Goal: Information Seeking & Learning: Learn about a topic

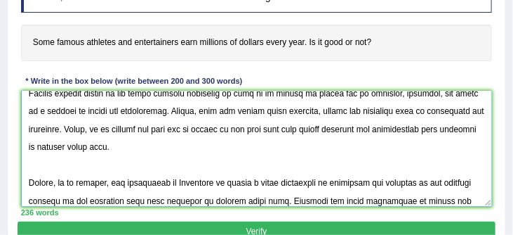
scroll to position [244, 0]
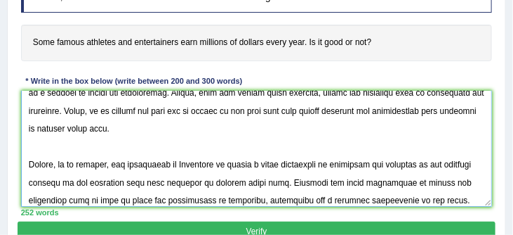
type textarea "One of the most important trends of [DATE] world is the colossal upsurge in the…"
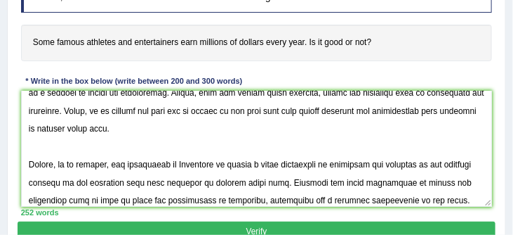
click at [308, 228] on button "Verify" at bounding box center [257, 231] width 478 height 20
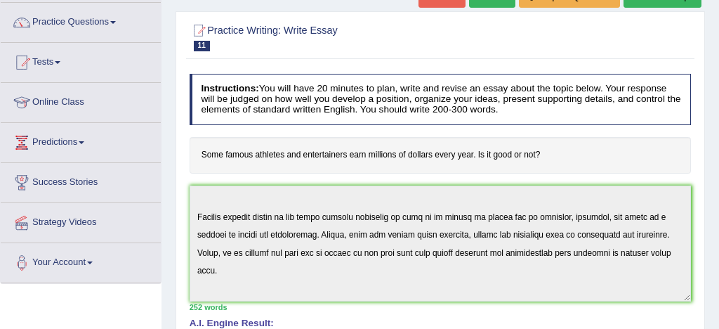
scroll to position [105, 0]
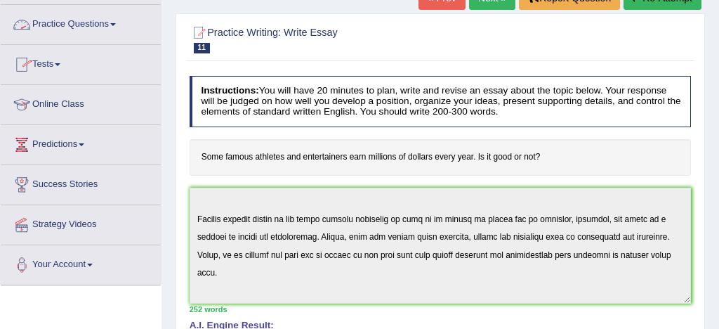
click at [103, 25] on link "Practice Questions" at bounding box center [81, 22] width 160 height 35
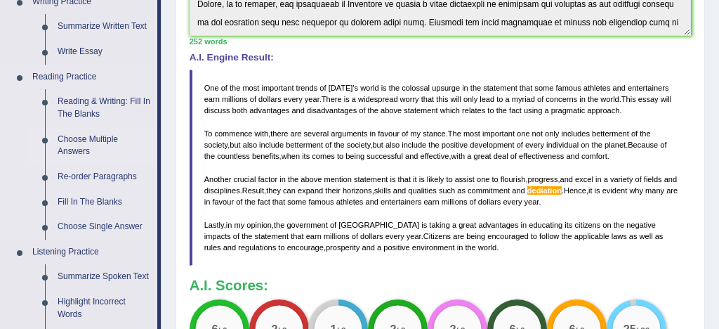
scroll to position [382, 0]
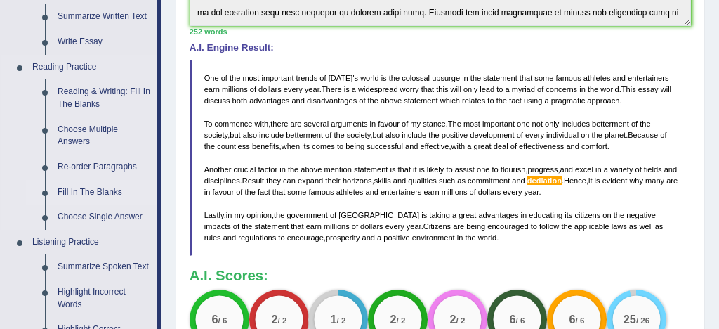
click at [103, 192] on link "Fill In The Blanks" at bounding box center [104, 192] width 106 height 25
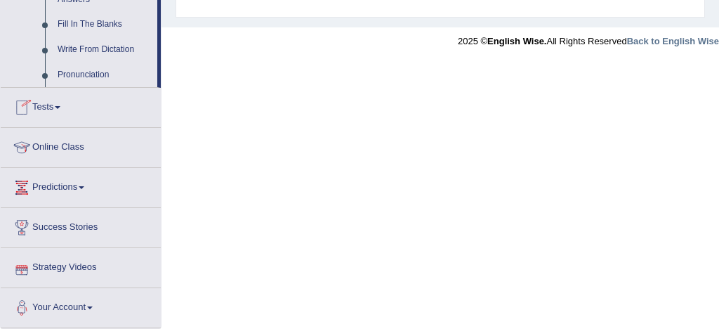
scroll to position [825, 0]
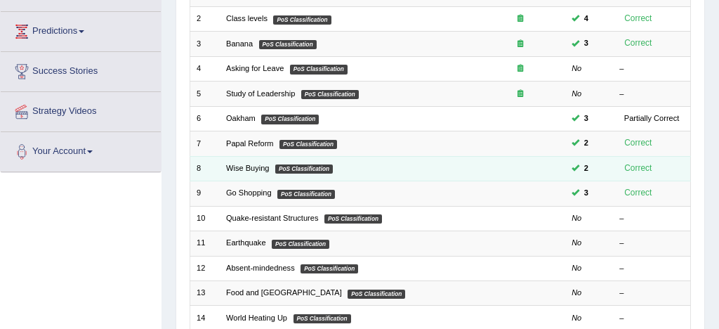
scroll to position [218, 0]
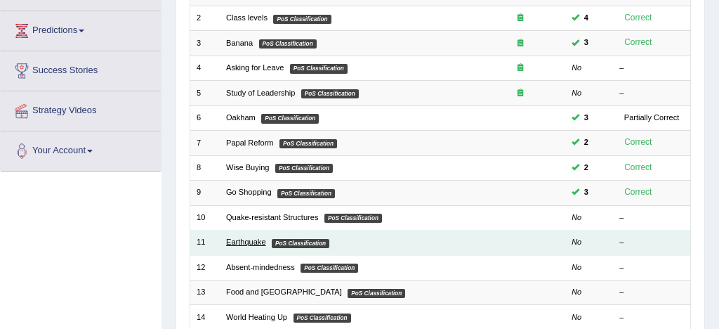
click at [248, 242] on link "Earthquake" at bounding box center [246, 241] width 40 height 8
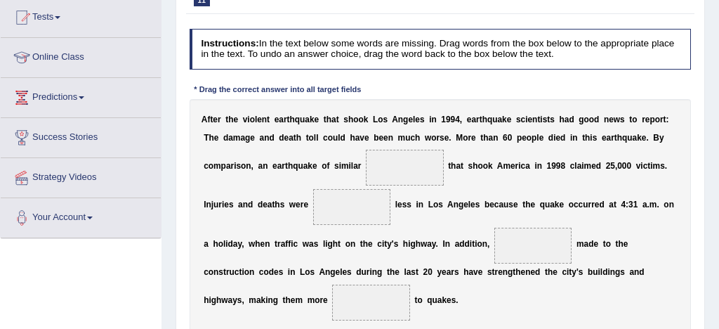
scroll to position [221, 0]
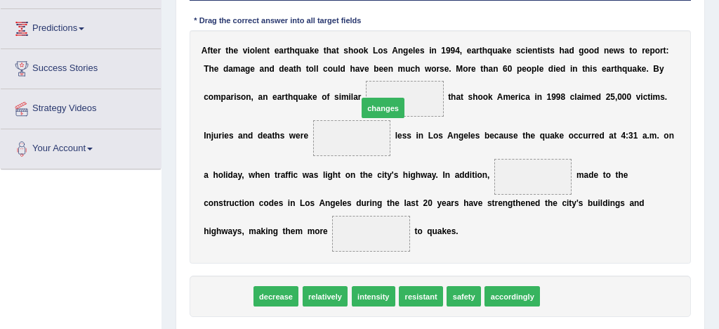
drag, startPoint x: 231, startPoint y: 296, endPoint x: 420, endPoint y: 71, distance: 294.2
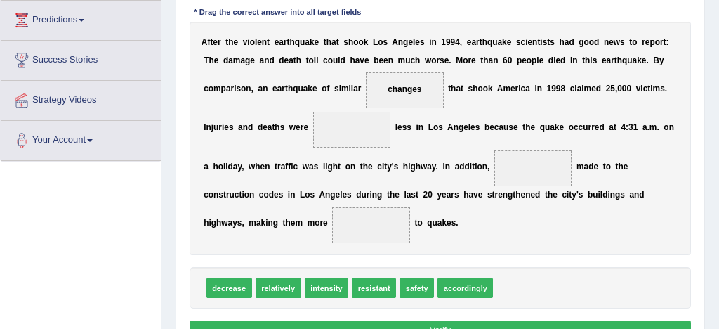
scroll to position [231, 0]
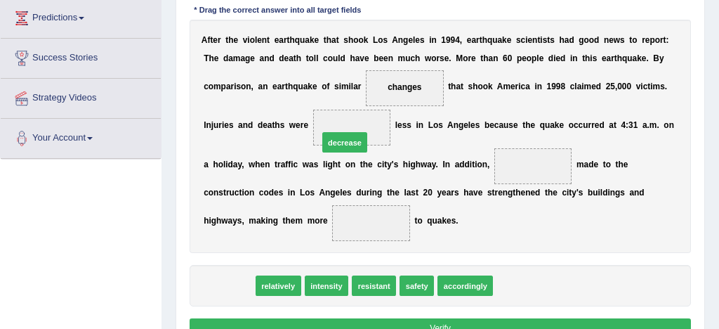
drag, startPoint x: 230, startPoint y: 287, endPoint x: 369, endPoint y: 114, distance: 222.4
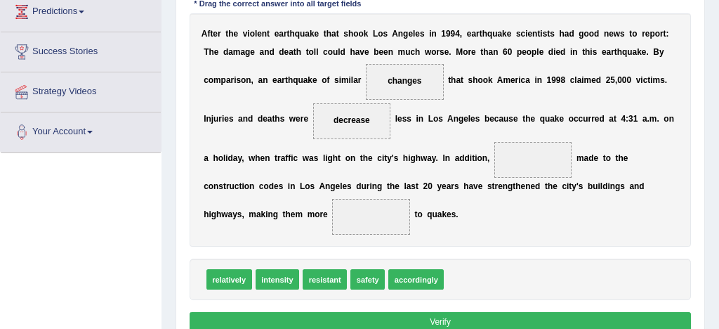
scroll to position [238, 0]
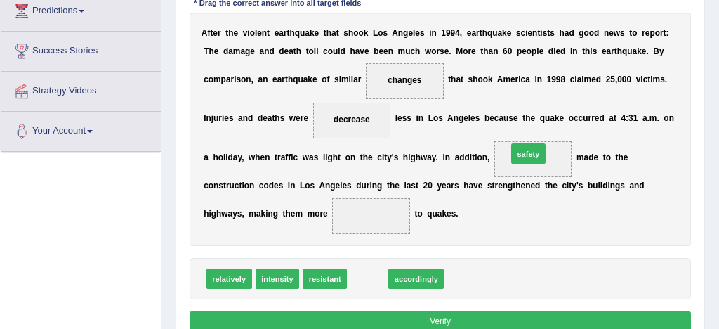
drag, startPoint x: 369, startPoint y: 278, endPoint x: 558, endPoint y: 131, distance: 239.3
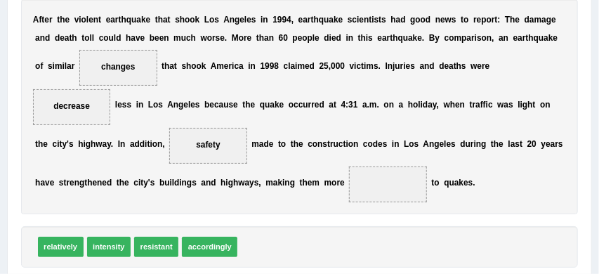
scroll to position [251, 0]
drag, startPoint x: 211, startPoint y: 140, endPoint x: 431, endPoint y: 183, distance: 224.1
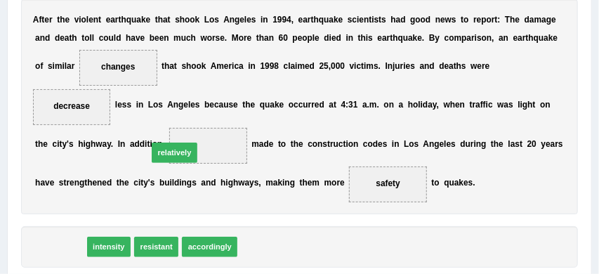
drag, startPoint x: 59, startPoint y: 248, endPoint x: 193, endPoint y: 137, distance: 174.1
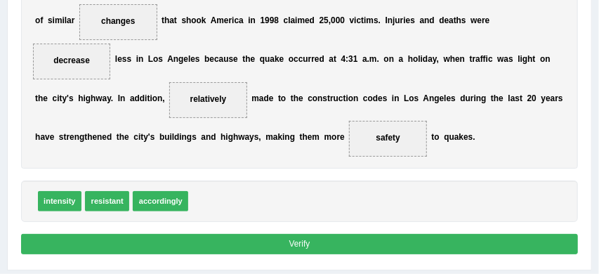
click at [321, 242] on button "Verify" at bounding box center [300, 244] width 558 height 20
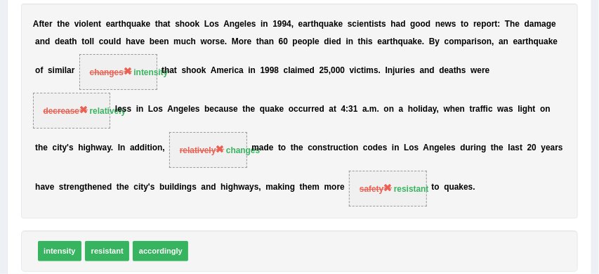
scroll to position [228, 0]
